Goal: Find specific page/section: Find specific page/section

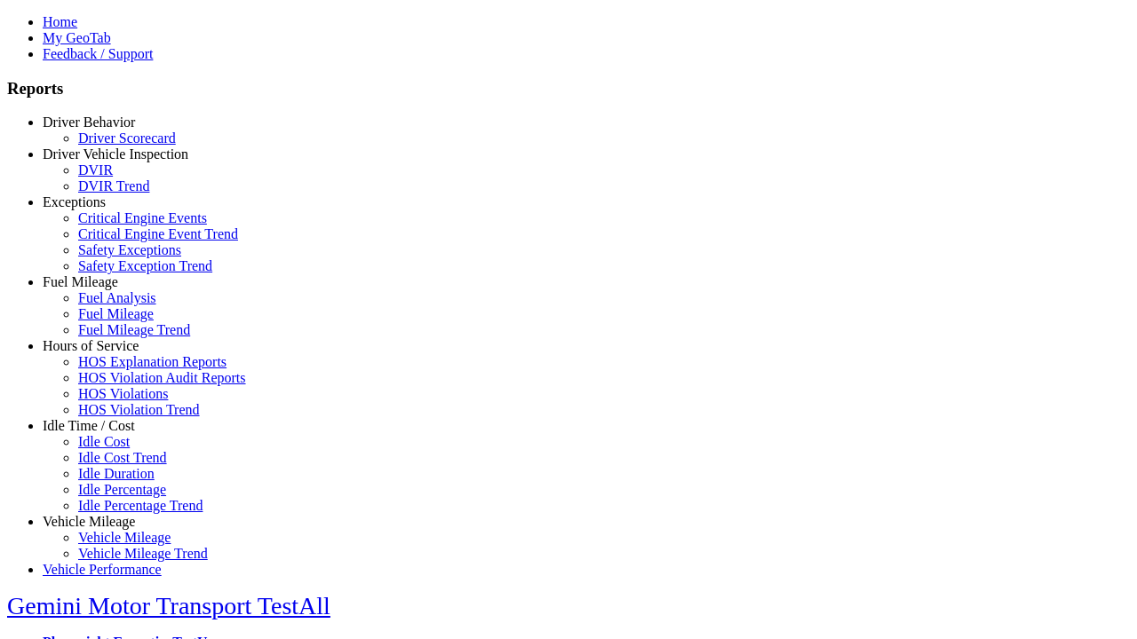
click at [102, 210] on link "Exceptions" at bounding box center [74, 201] width 63 height 15
click at [115, 242] on link "Critical Engine Event Trend" at bounding box center [158, 233] width 160 height 15
select select
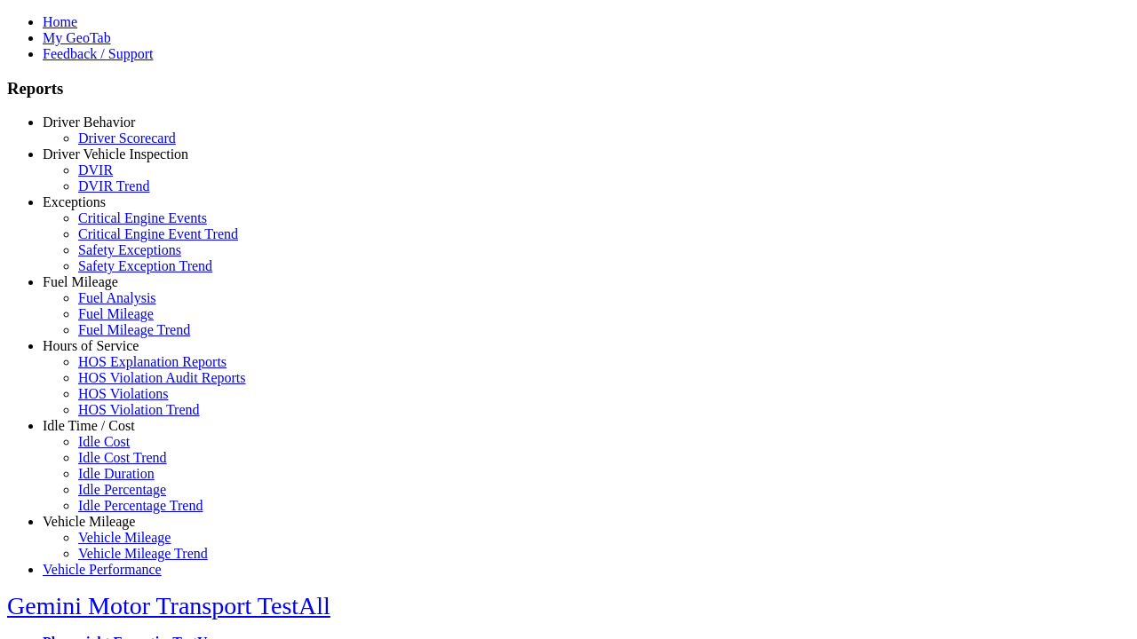
select select
